Goal: Task Accomplishment & Management: Manage account settings

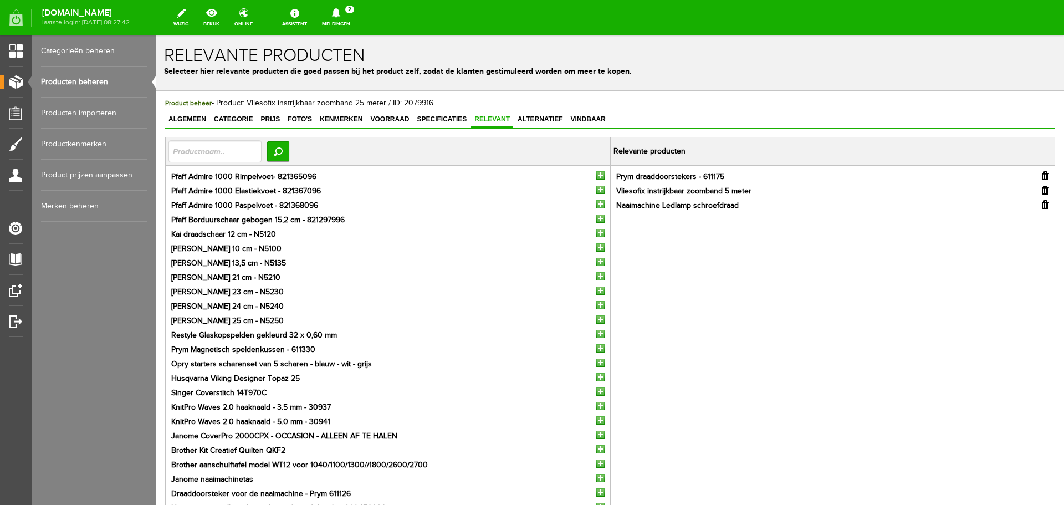
click at [321, 261] on li "[PERSON_NAME] 13,5 cm - N5135" at bounding box center [387, 264] width 433 height 12
click at [500, 35] on html "Product: Vliesofix instrijkbaar zoomband 25 meter is met succes gewijzigd! x Re…" at bounding box center [609, 269] width 907 height 469
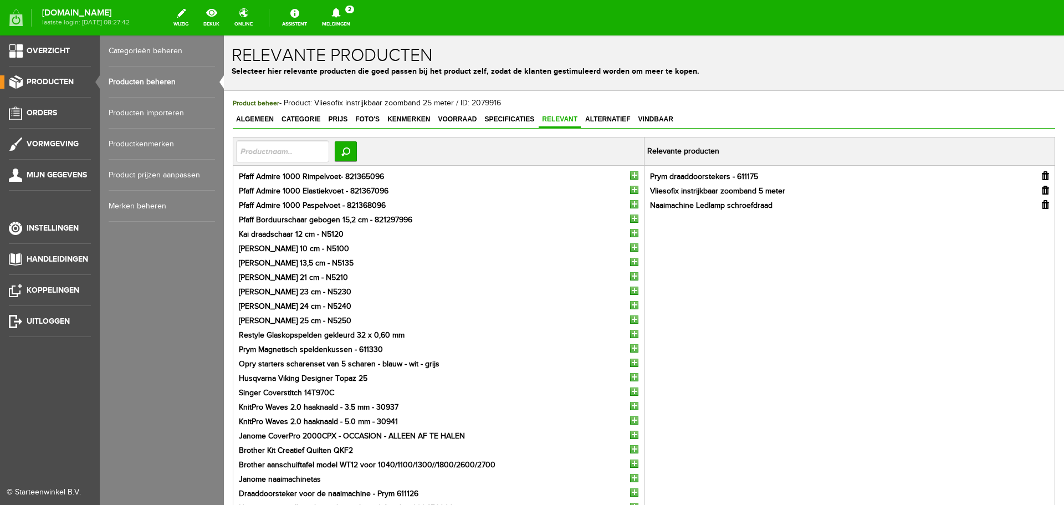
click at [117, 81] on link "Producten beheren" at bounding box center [162, 81] width 106 height 31
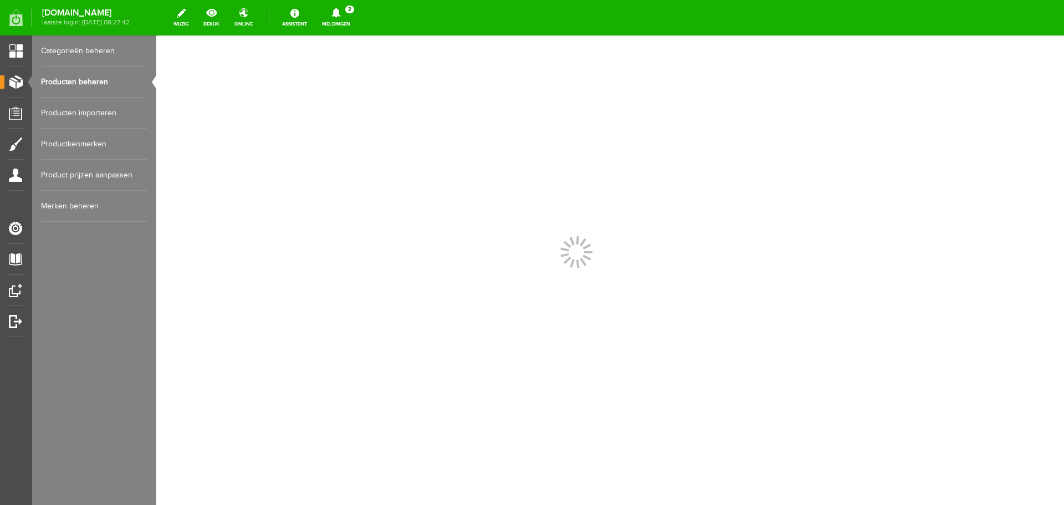
click at [80, 82] on link "Producten beheren" at bounding box center [94, 81] width 106 height 31
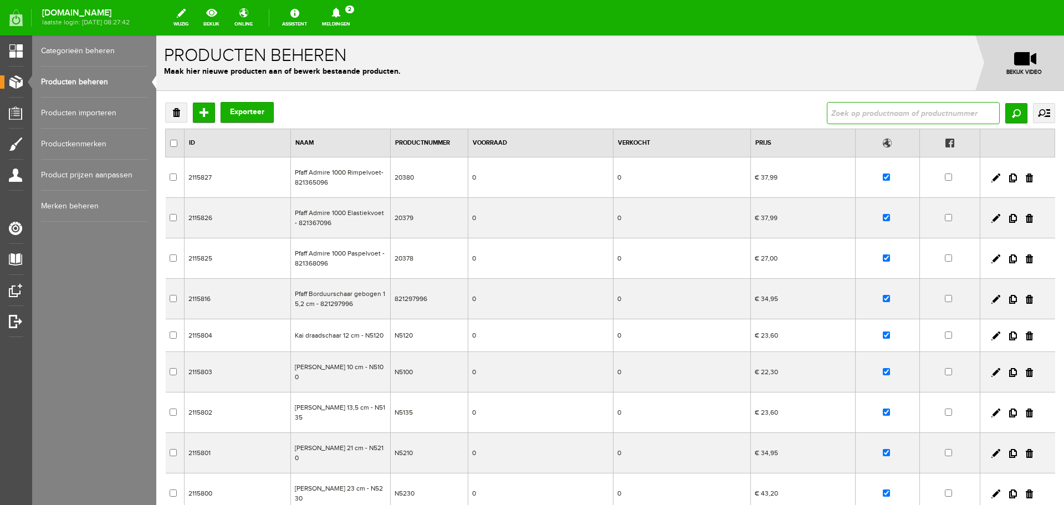
click at [852, 112] on input "text" at bounding box center [913, 113] width 173 height 22
type input "koi"
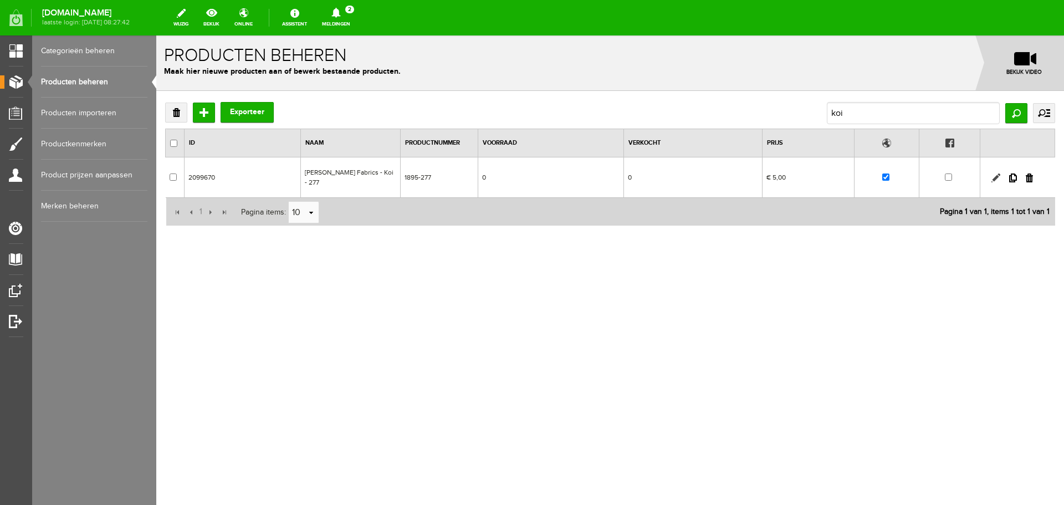
click at [993, 173] on link at bounding box center [995, 177] width 9 height 9
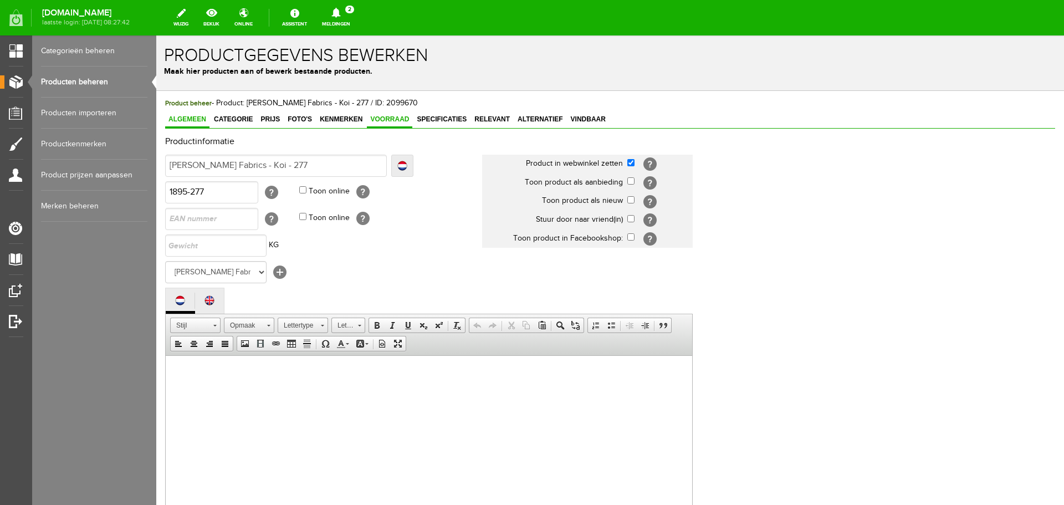
click at [393, 117] on span "Voorraad" at bounding box center [389, 119] width 45 height 8
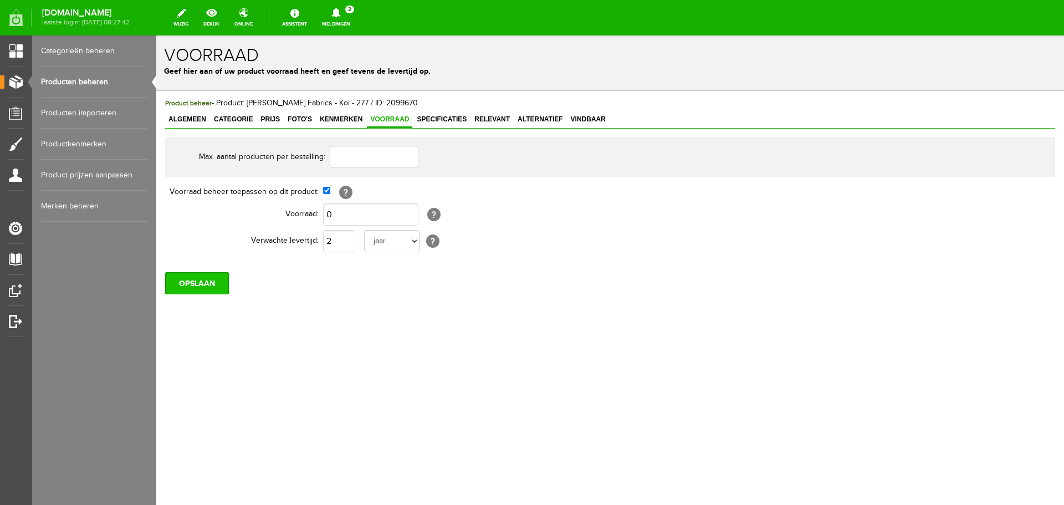
click at [200, 285] on input "OPSLAAN" at bounding box center [197, 283] width 64 height 22
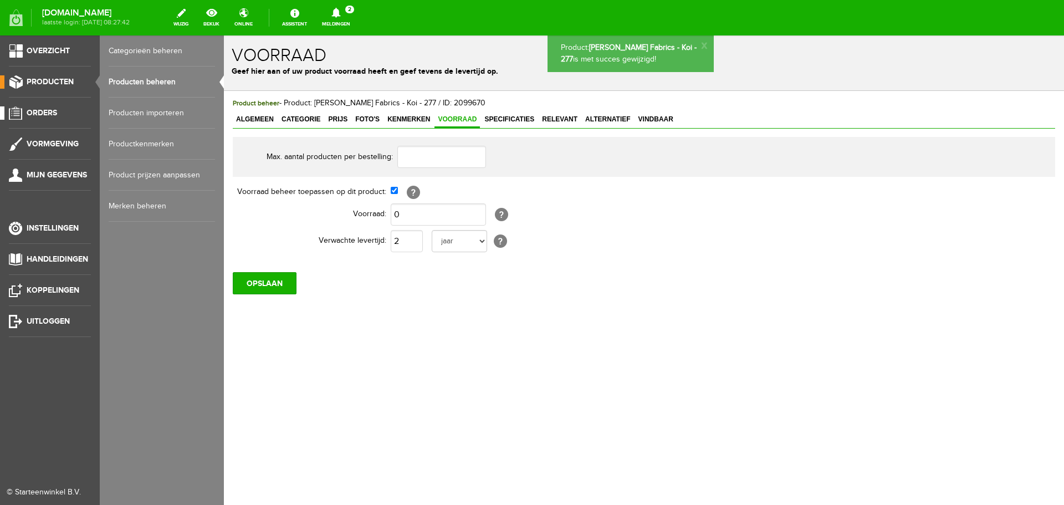
click at [33, 113] on span "Orders" at bounding box center [42, 112] width 30 height 9
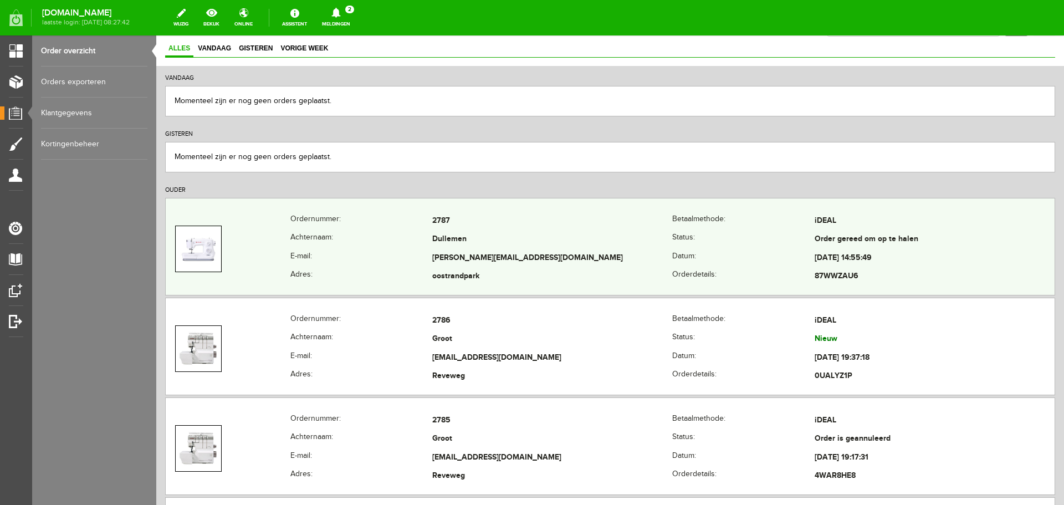
scroll to position [111, 0]
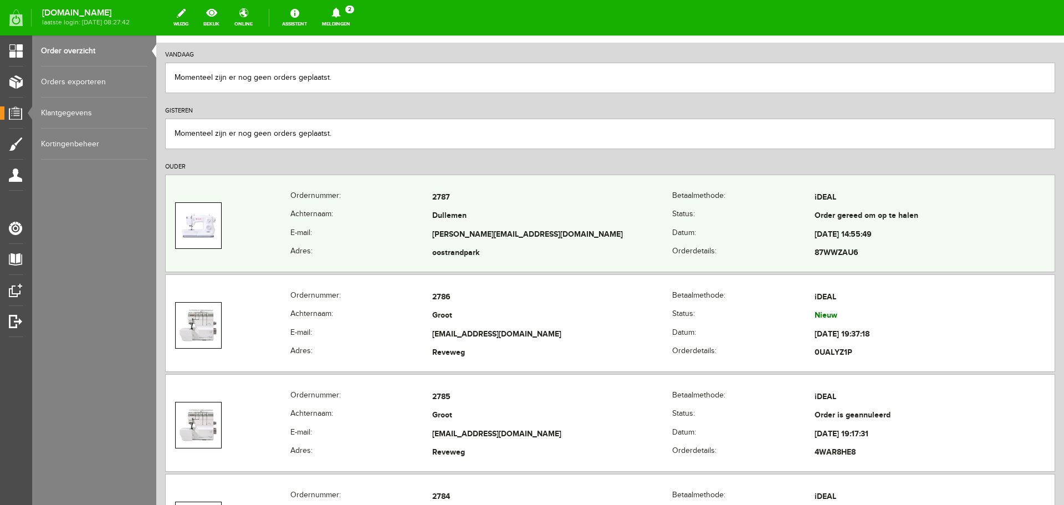
click at [552, 197] on td "2787" at bounding box center [552, 197] width 240 height 19
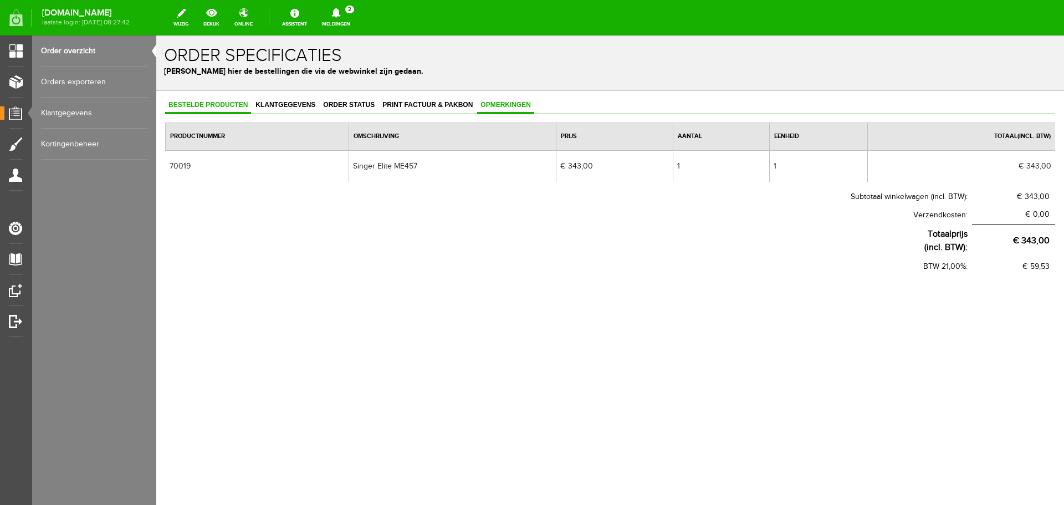
click at [502, 105] on span "Opmerkingen" at bounding box center [505, 105] width 57 height 8
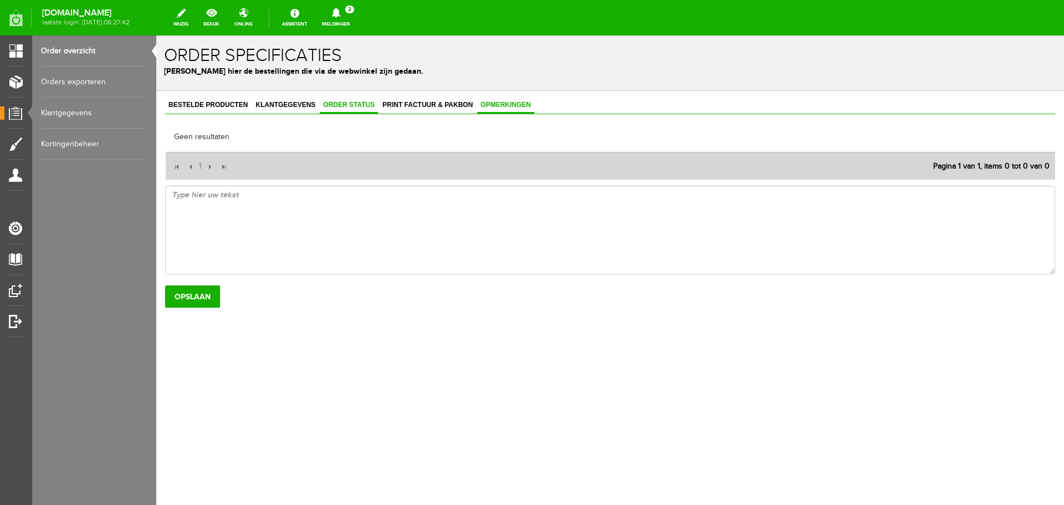
click at [334, 103] on span "Order status" at bounding box center [349, 105] width 58 height 8
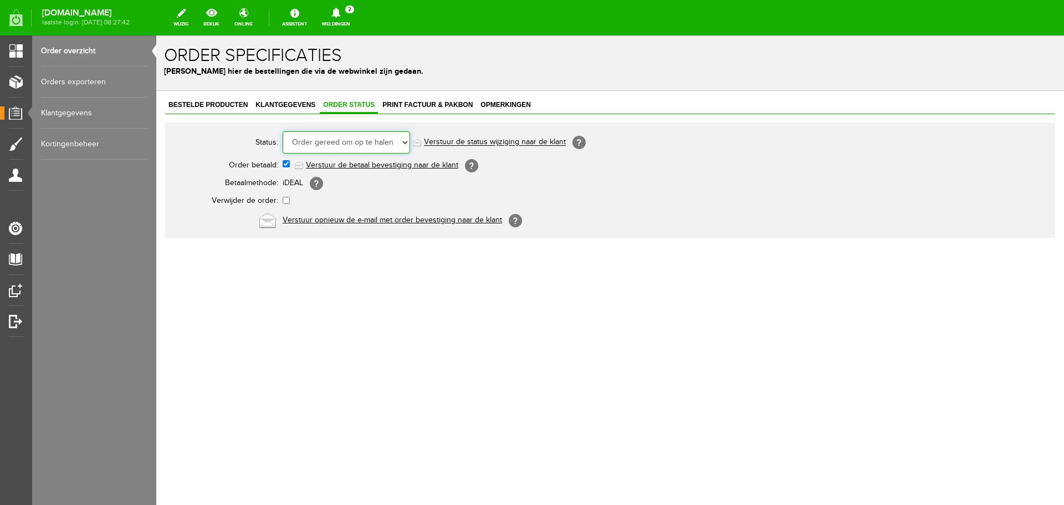
click at [406, 144] on select "Order niet afgerond Nieuw Order in behandeling Wacht op leverancier Wacht op be…" at bounding box center [346, 142] width 127 height 22
select select "6"
click at [283, 131] on select "Order niet afgerond Nieuw Order in behandeling Wacht op leverancier Wacht op be…" at bounding box center [346, 142] width 127 height 22
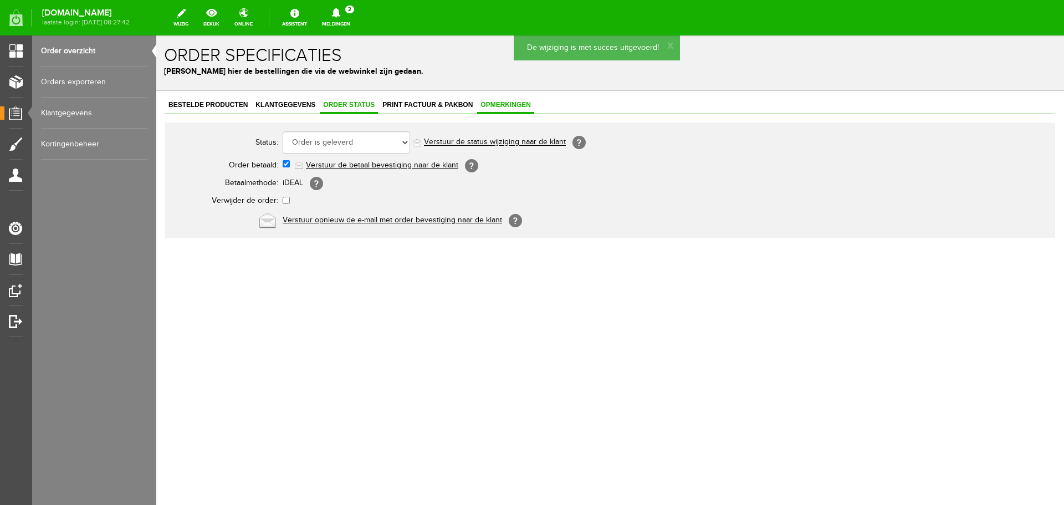
click at [500, 107] on span "Opmerkingen" at bounding box center [505, 105] width 57 height 8
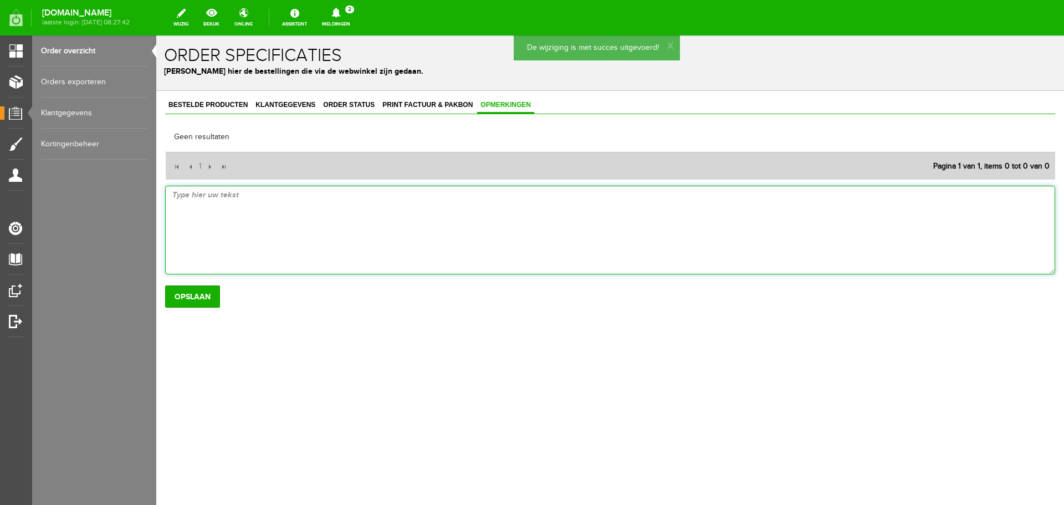
click at [217, 196] on textarea at bounding box center [610, 230] width 890 height 89
type textarea "afgehaald [DATE]"
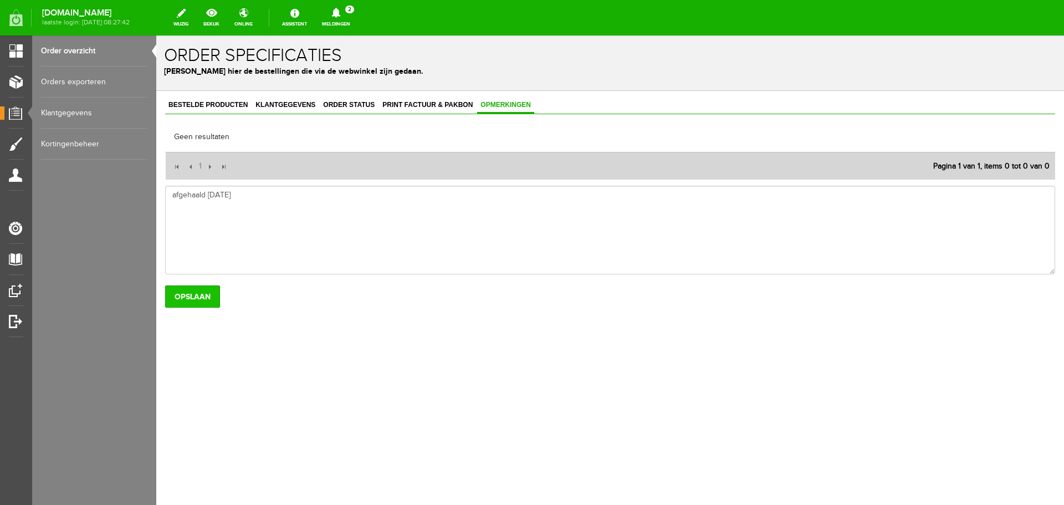
click at [204, 300] on input "Opslaan" at bounding box center [192, 296] width 55 height 22
click at [340, 15] on icon at bounding box center [335, 13] width 9 height 10
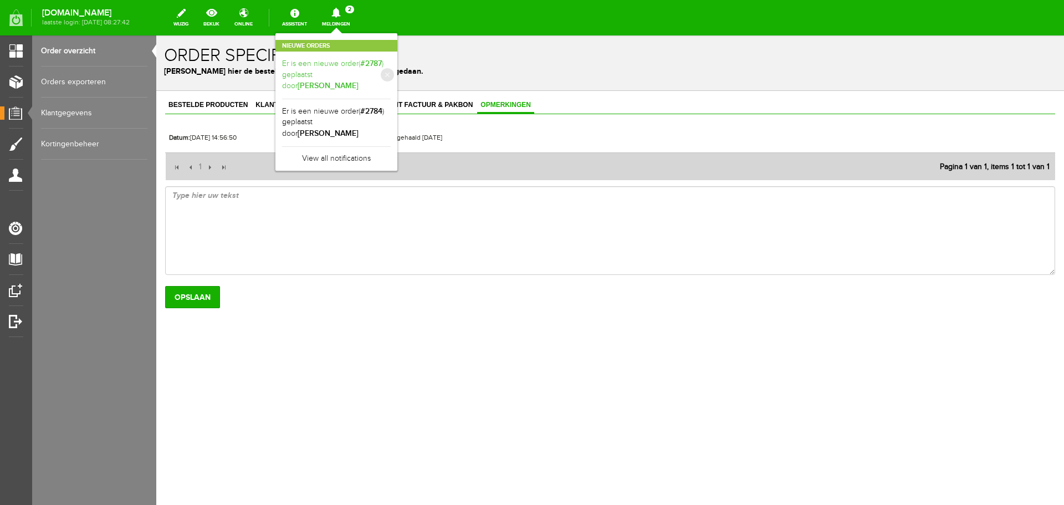
click at [358, 81] on b "[PERSON_NAME]" at bounding box center [328, 85] width 61 height 9
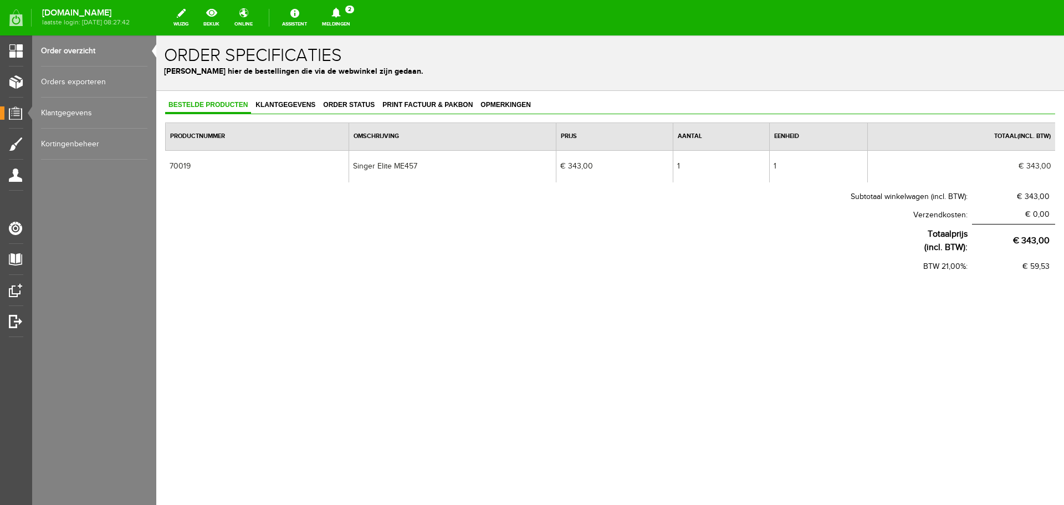
click at [62, 49] on link "Order overzicht" at bounding box center [94, 50] width 106 height 31
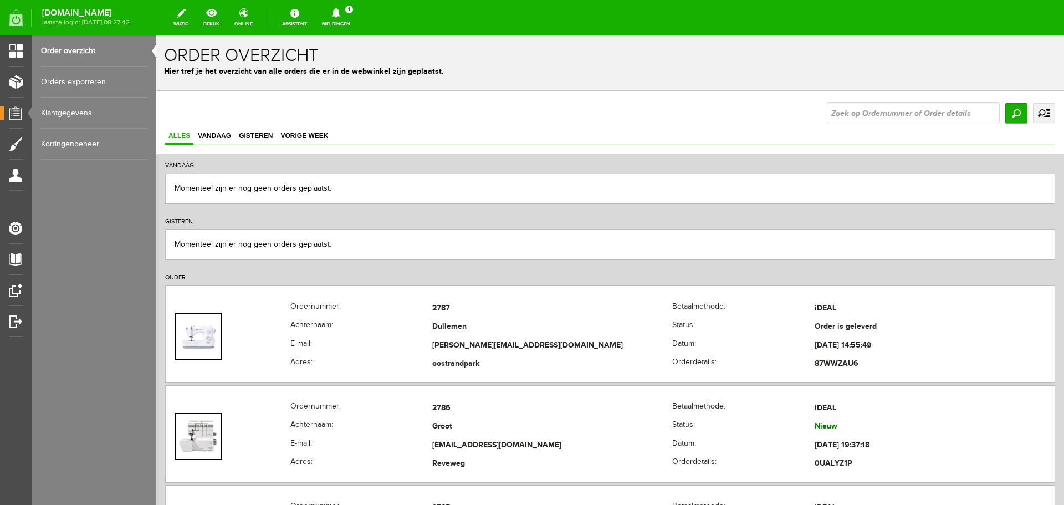
click at [350, 16] on icon at bounding box center [336, 13] width 28 height 10
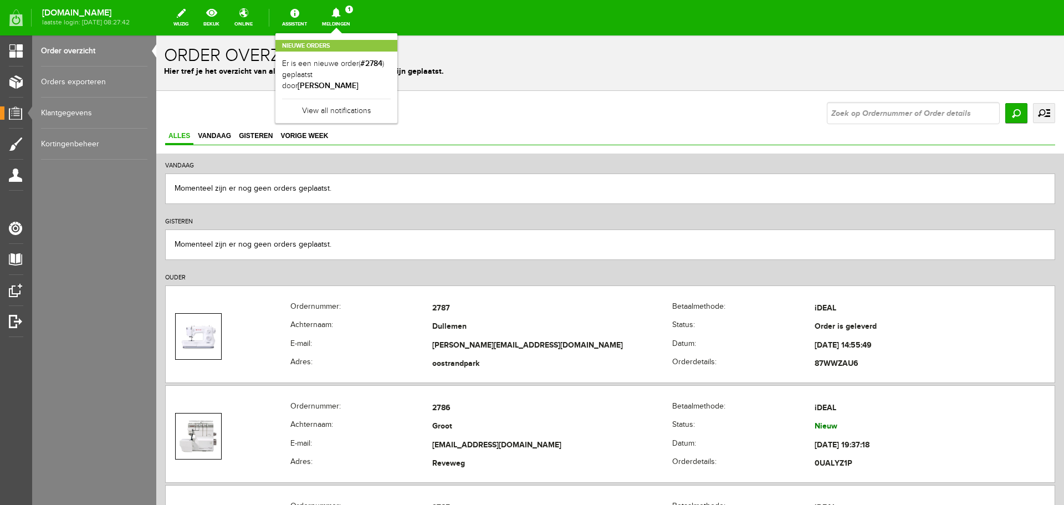
click at [59, 49] on link "Order overzicht" at bounding box center [94, 50] width 106 height 31
